Goal: Task Accomplishment & Management: Manage account settings

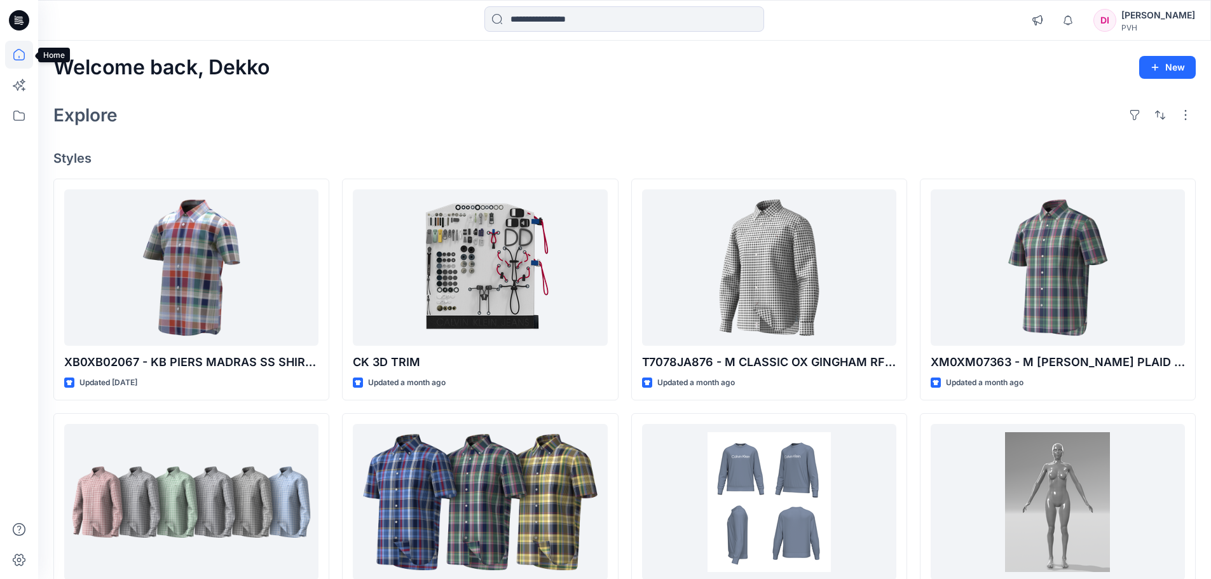
click at [14, 59] on icon at bounding box center [18, 54] width 11 height 11
click at [17, 116] on icon at bounding box center [19, 116] width 28 height 28
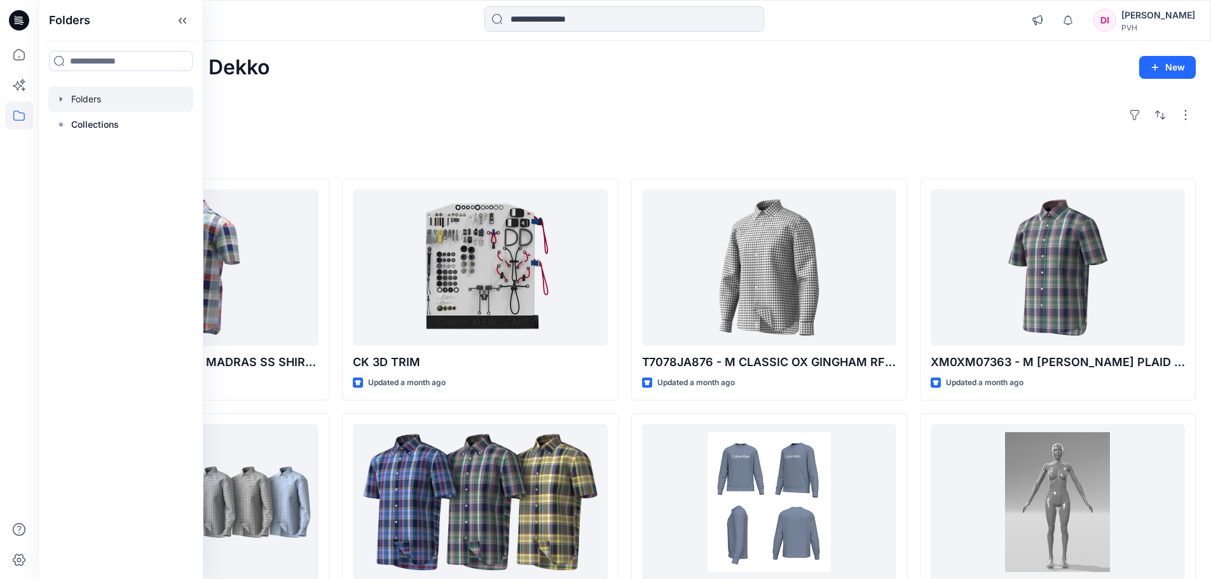
click at [94, 102] on div at bounding box center [120, 98] width 145 height 25
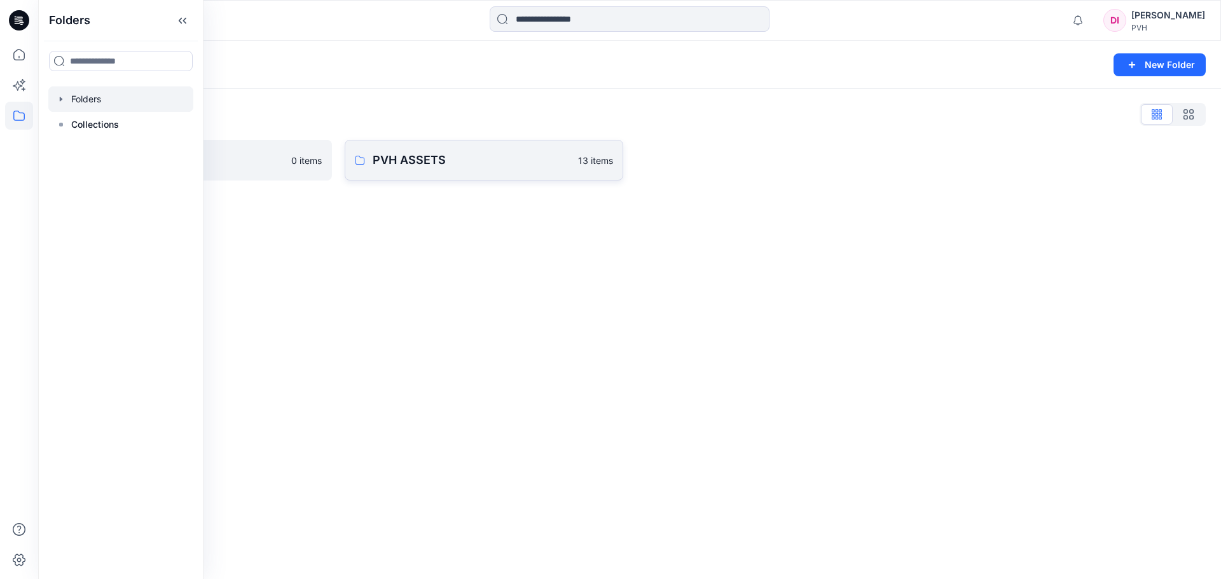
click at [500, 172] on link "PVH ASSETS 13 items" at bounding box center [484, 160] width 278 height 41
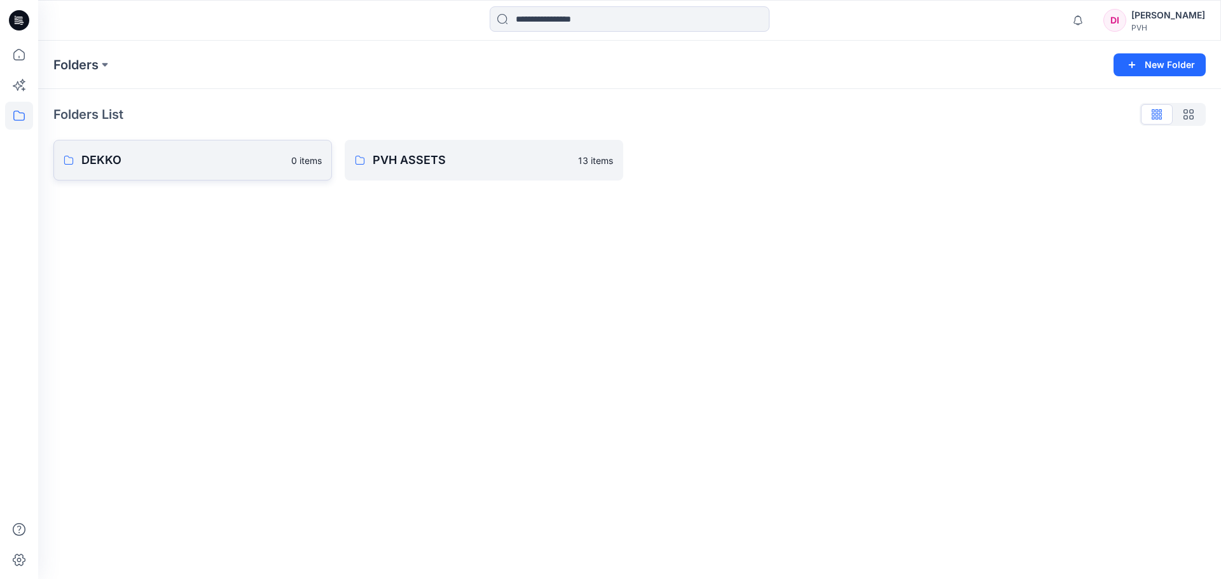
click at [172, 170] on link "DEKKO 0 items" at bounding box center [192, 160] width 278 height 41
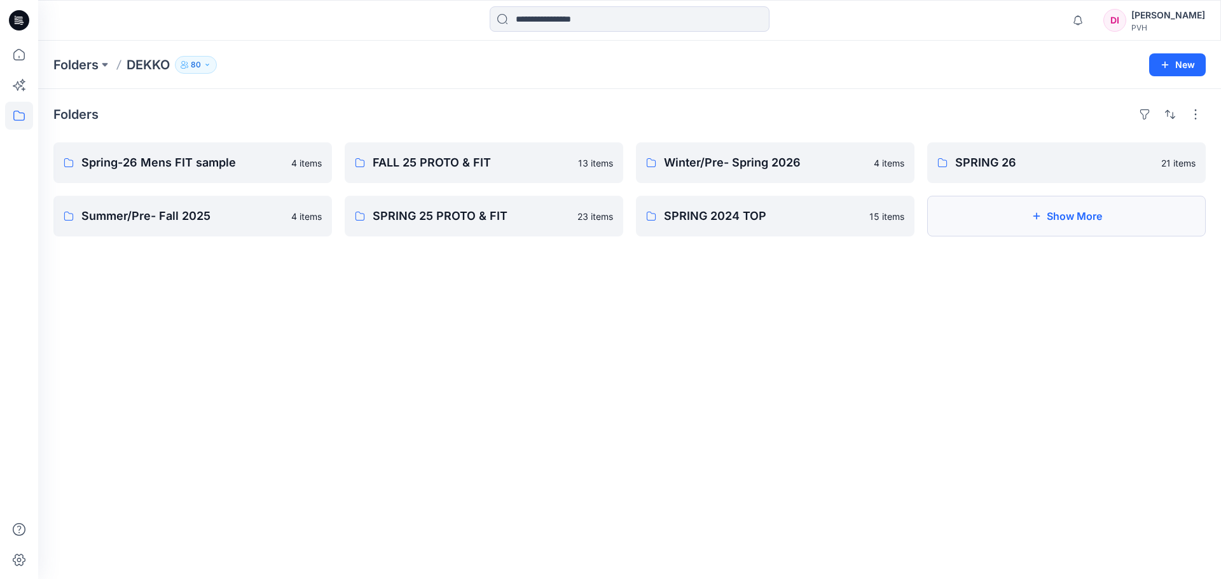
click at [1076, 230] on button "Show More" at bounding box center [1066, 216] width 278 height 41
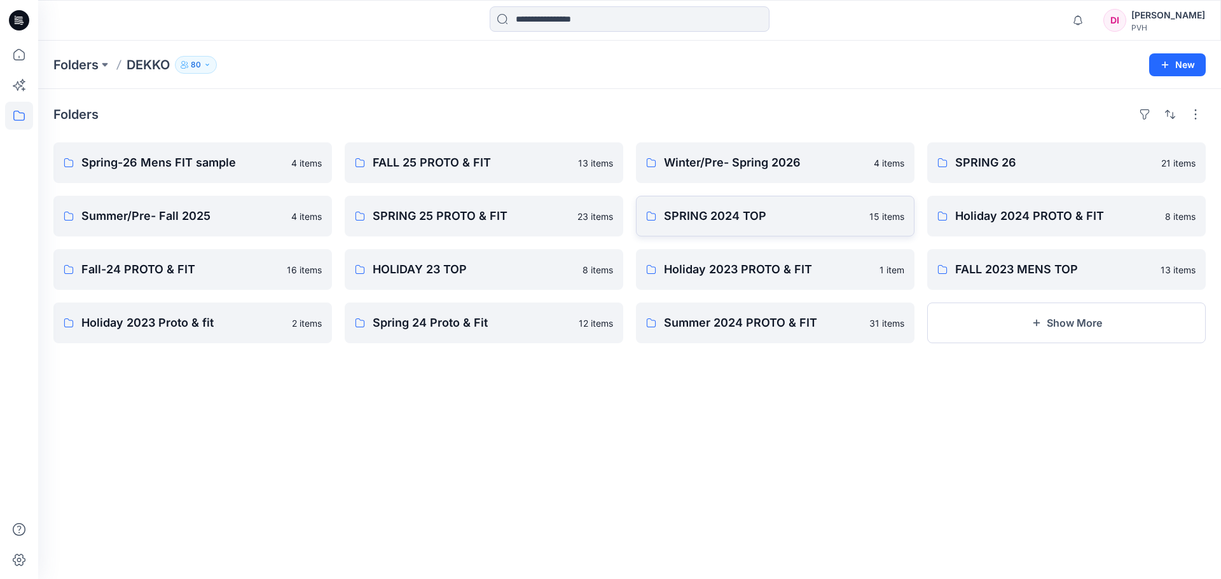
drag, startPoint x: 1176, startPoint y: 59, endPoint x: 706, endPoint y: 198, distance: 489.8
click at [1176, 59] on button "New" at bounding box center [1177, 64] width 57 height 23
click at [1115, 119] on button "New Folder" at bounding box center [1147, 121] width 109 height 24
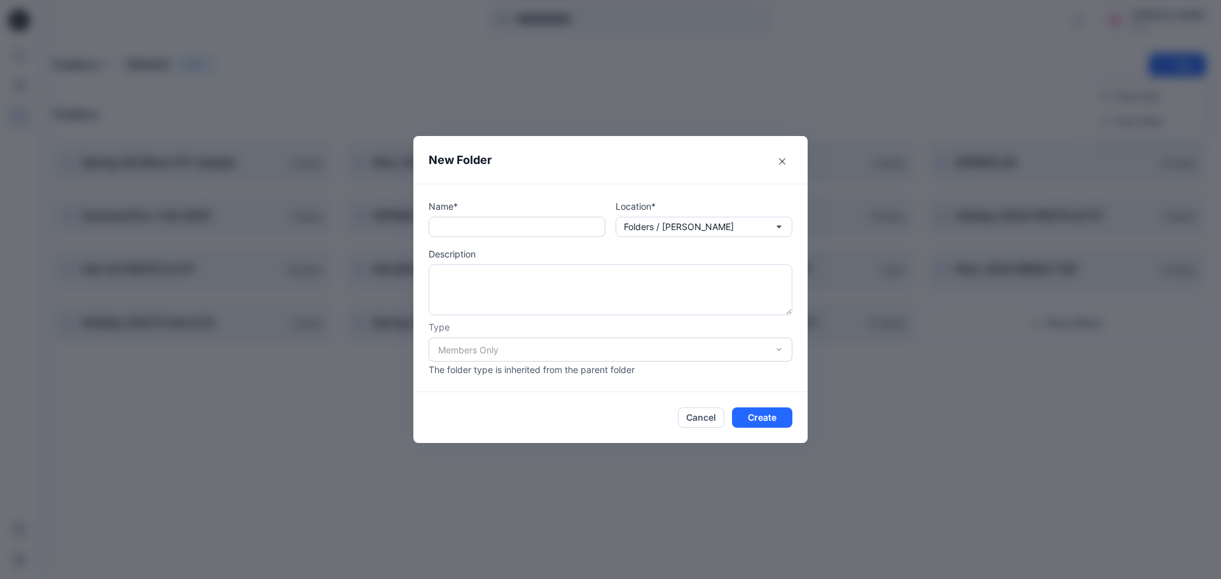
click at [539, 224] on input "text" at bounding box center [516, 227] width 177 height 20
type input "**********"
click at [758, 418] on button "Create" at bounding box center [762, 418] width 60 height 20
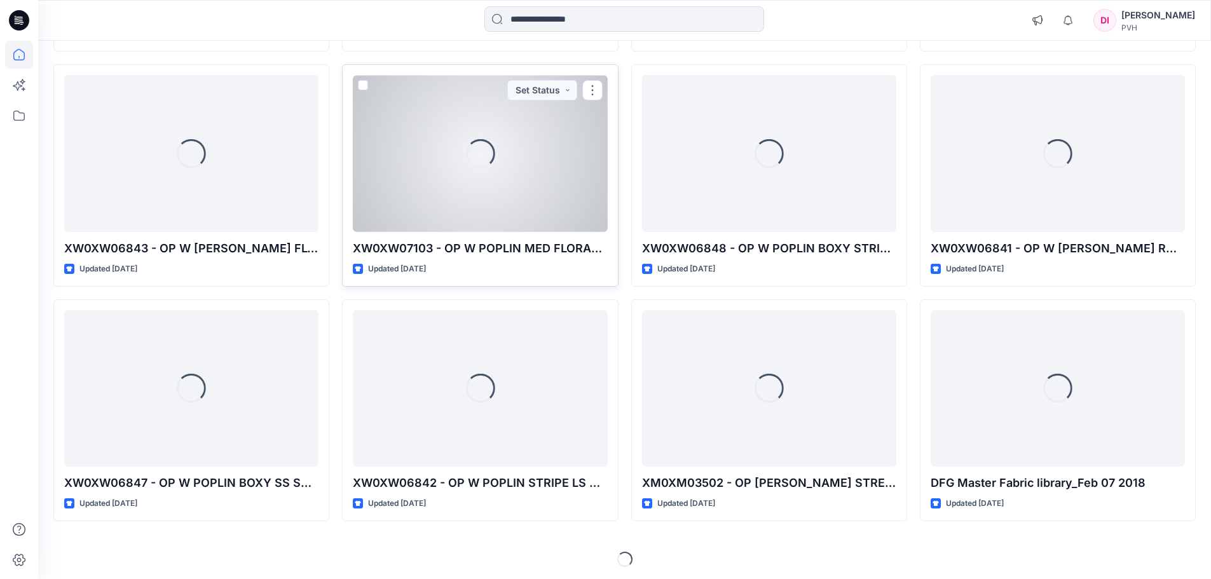
scroll to position [1056, 0]
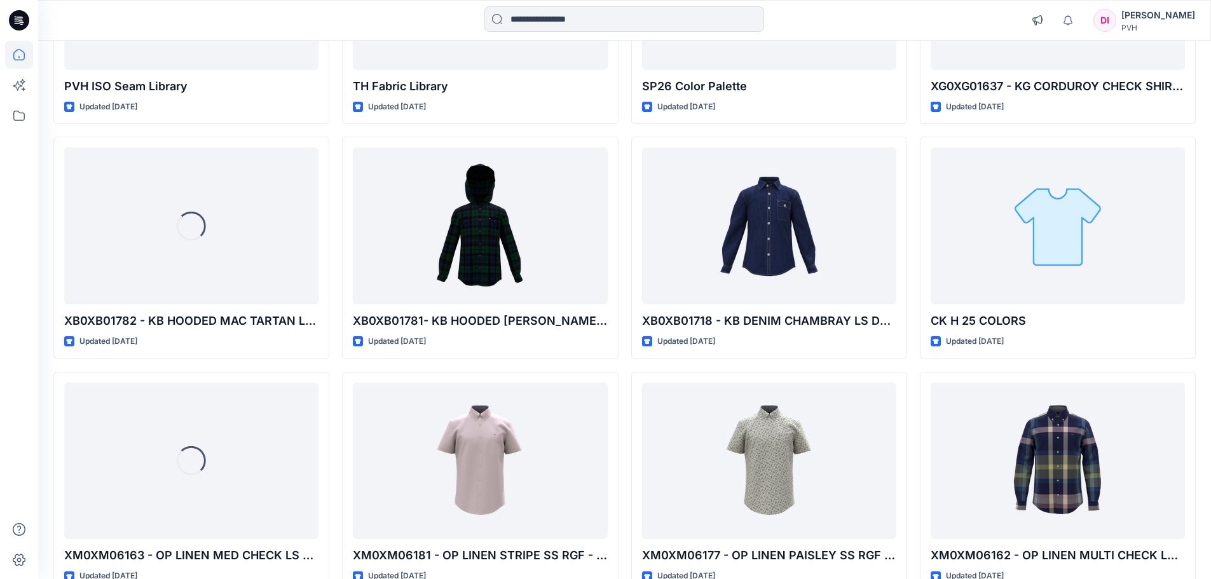
scroll to position [2396, 0]
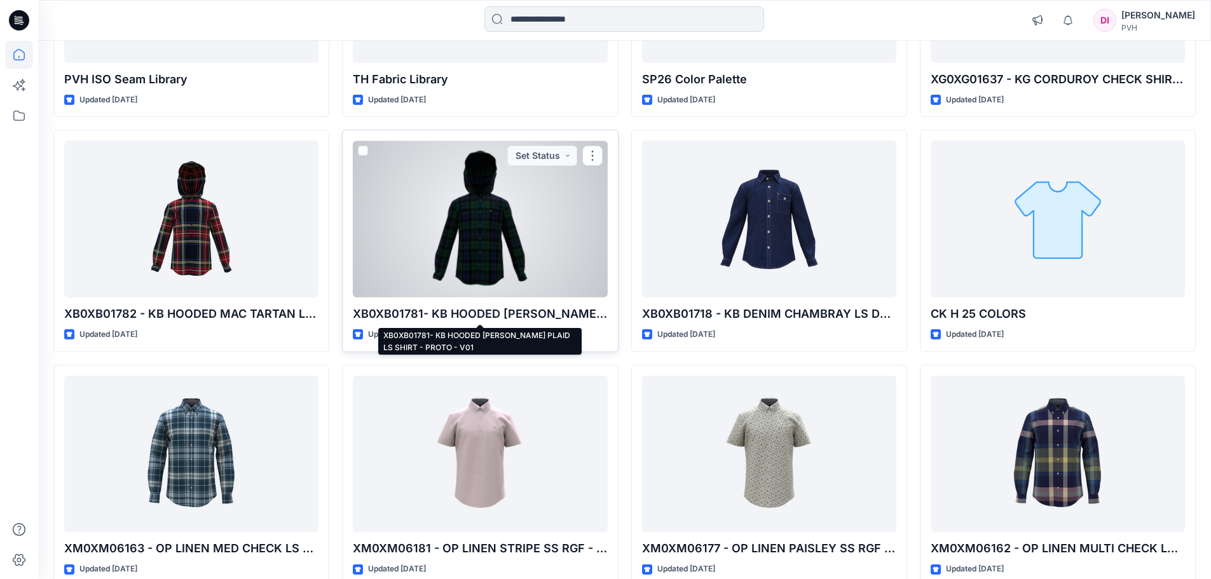
click at [489, 314] on p "XB0XB01781- KB HOODED SIDNEY PLAID LS SHIRT - PROTO - V01" at bounding box center [480, 314] width 254 height 18
click at [500, 314] on p "XB0XB01781- KB HOODED SIDNEY PLAID LS SHIRT - PROTO - V01" at bounding box center [480, 314] width 254 height 18
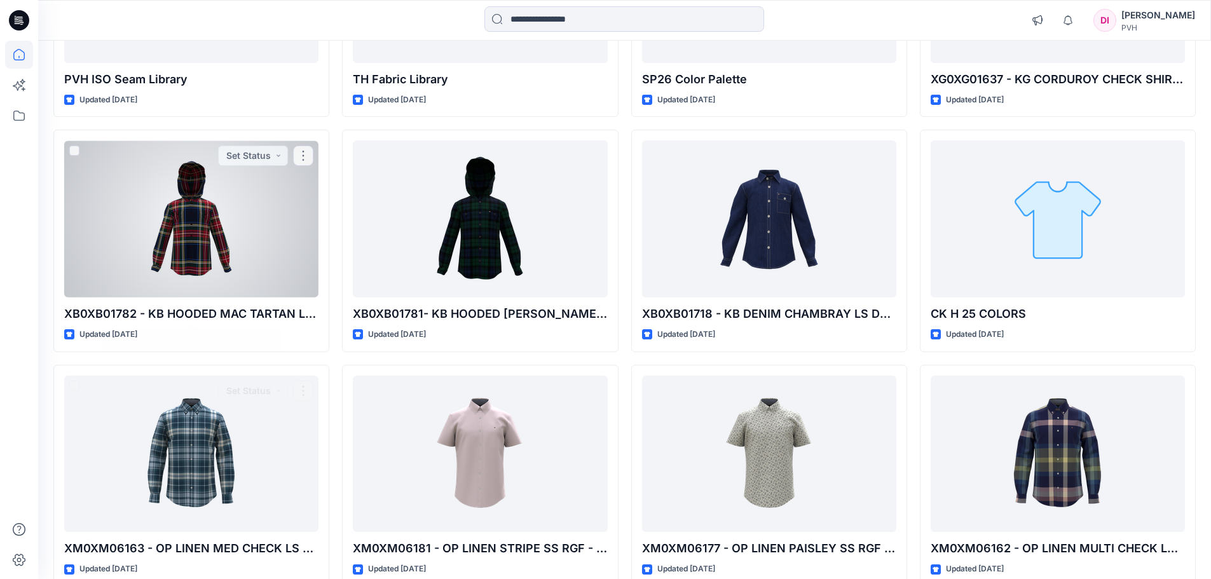
click at [227, 252] on div at bounding box center [191, 219] width 254 height 157
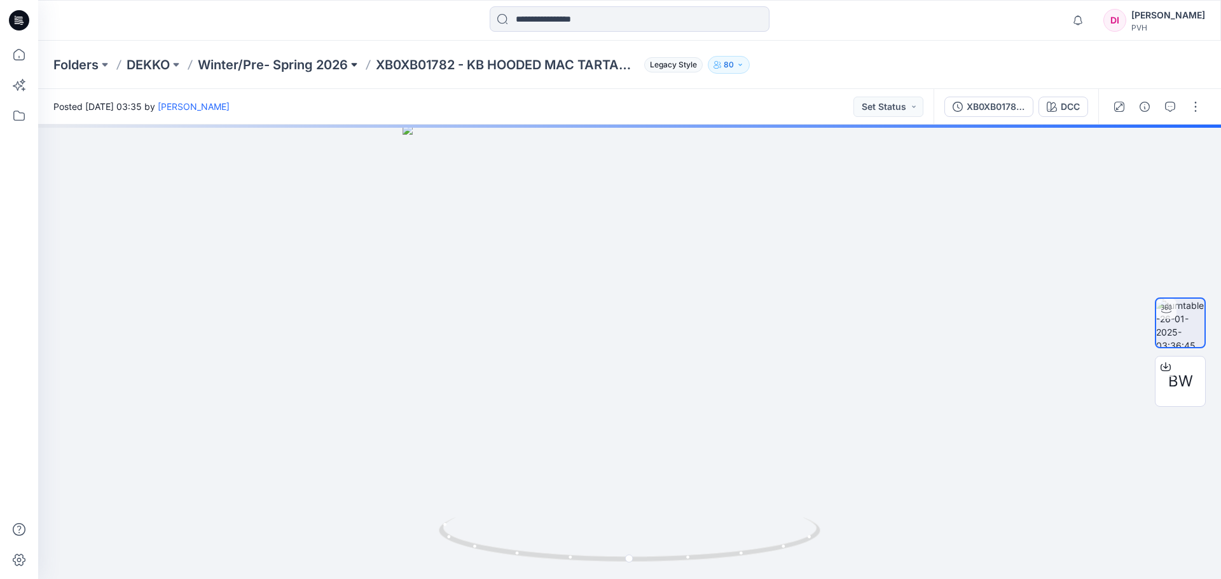
click at [351, 62] on button at bounding box center [354, 65] width 13 height 18
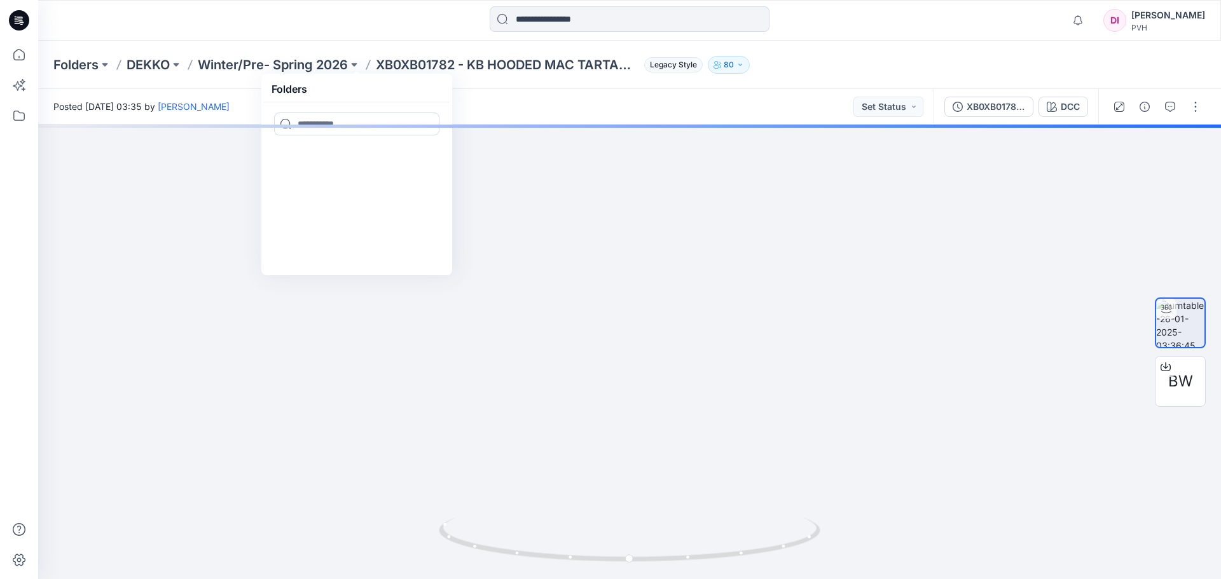
click at [352, 32] on div at bounding box center [629, 20] width 591 height 28
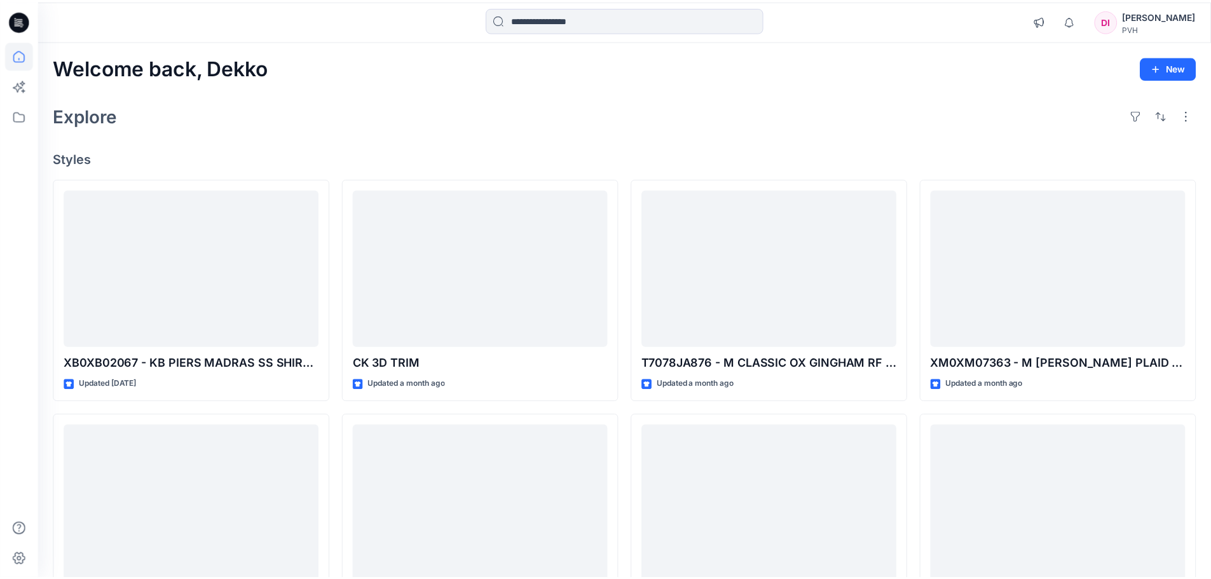
scroll to position [2396, 0]
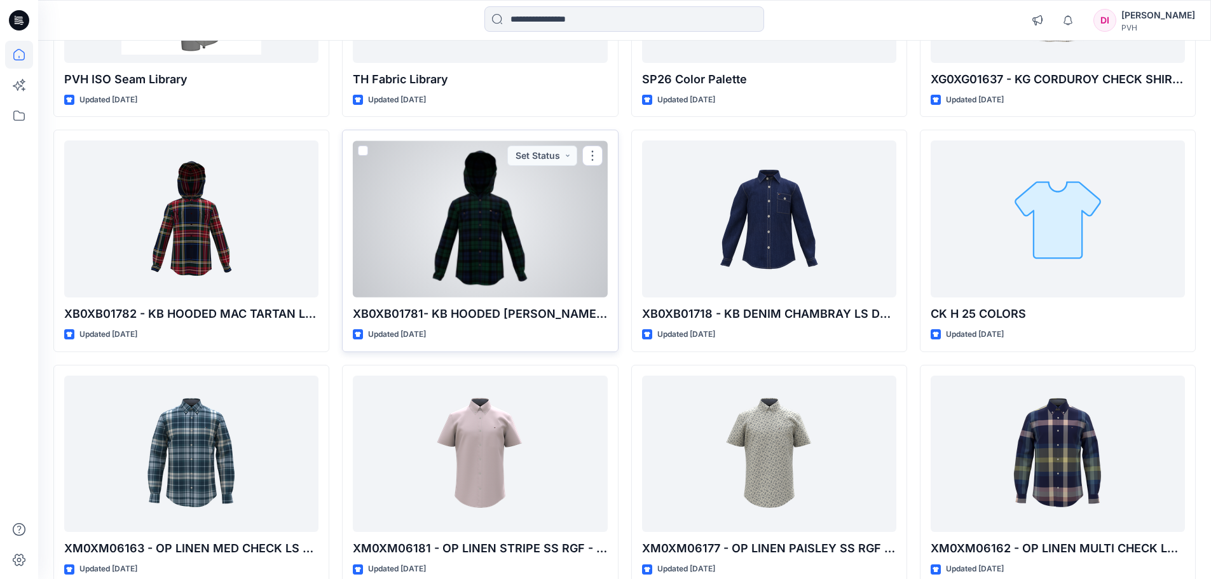
click at [463, 229] on div at bounding box center [480, 219] width 254 height 157
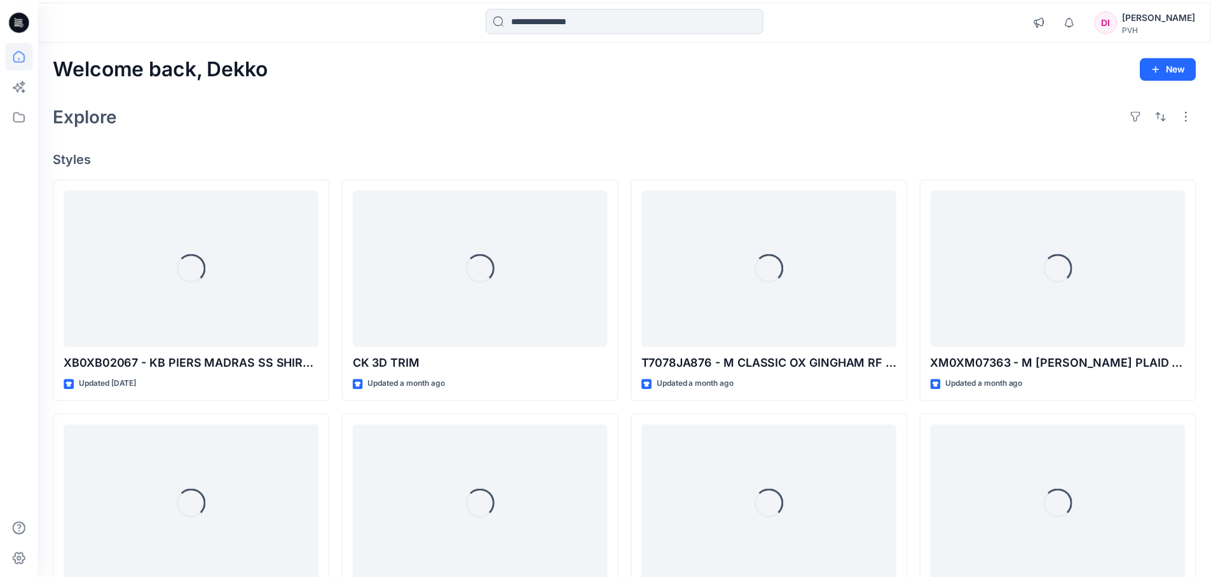
scroll to position [2396, 0]
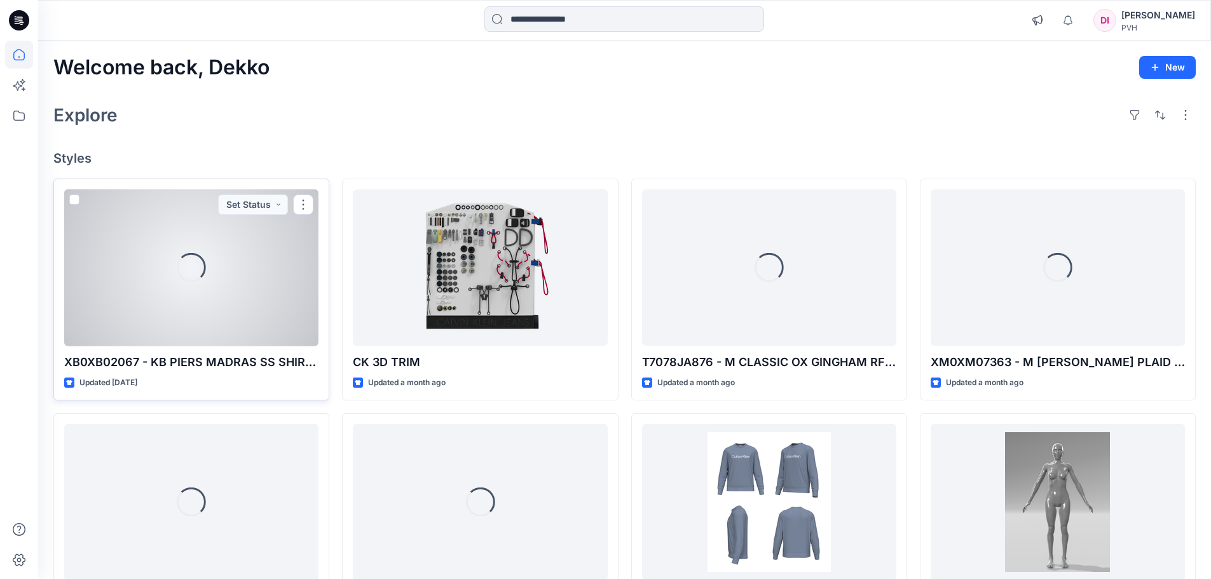
click at [183, 298] on div "Loading..." at bounding box center [191, 267] width 254 height 157
